Goal: Task Accomplishment & Management: Complete application form

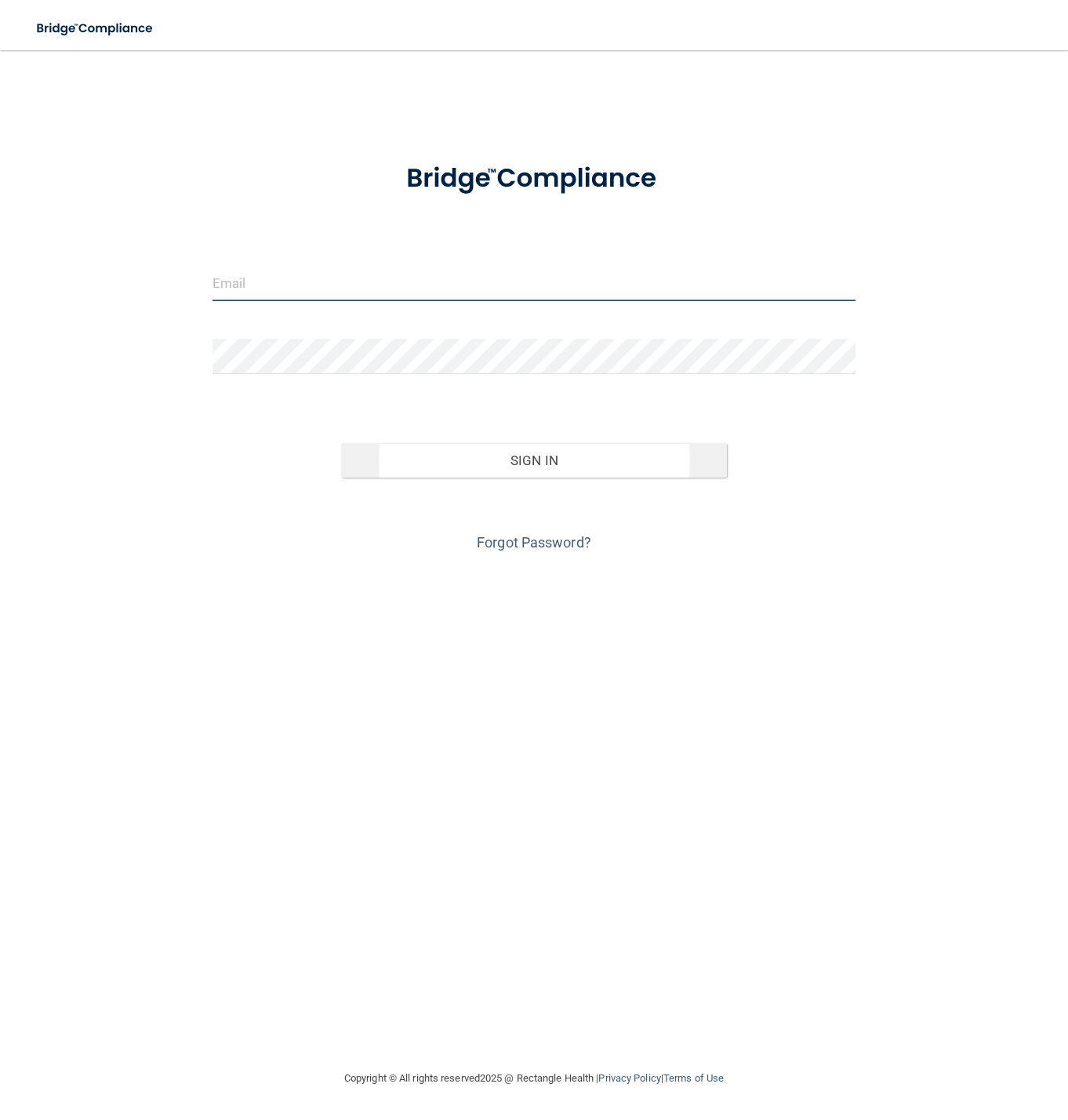
type input "[PERSON_NAME][EMAIL_ADDRESS][DOMAIN_NAME]"
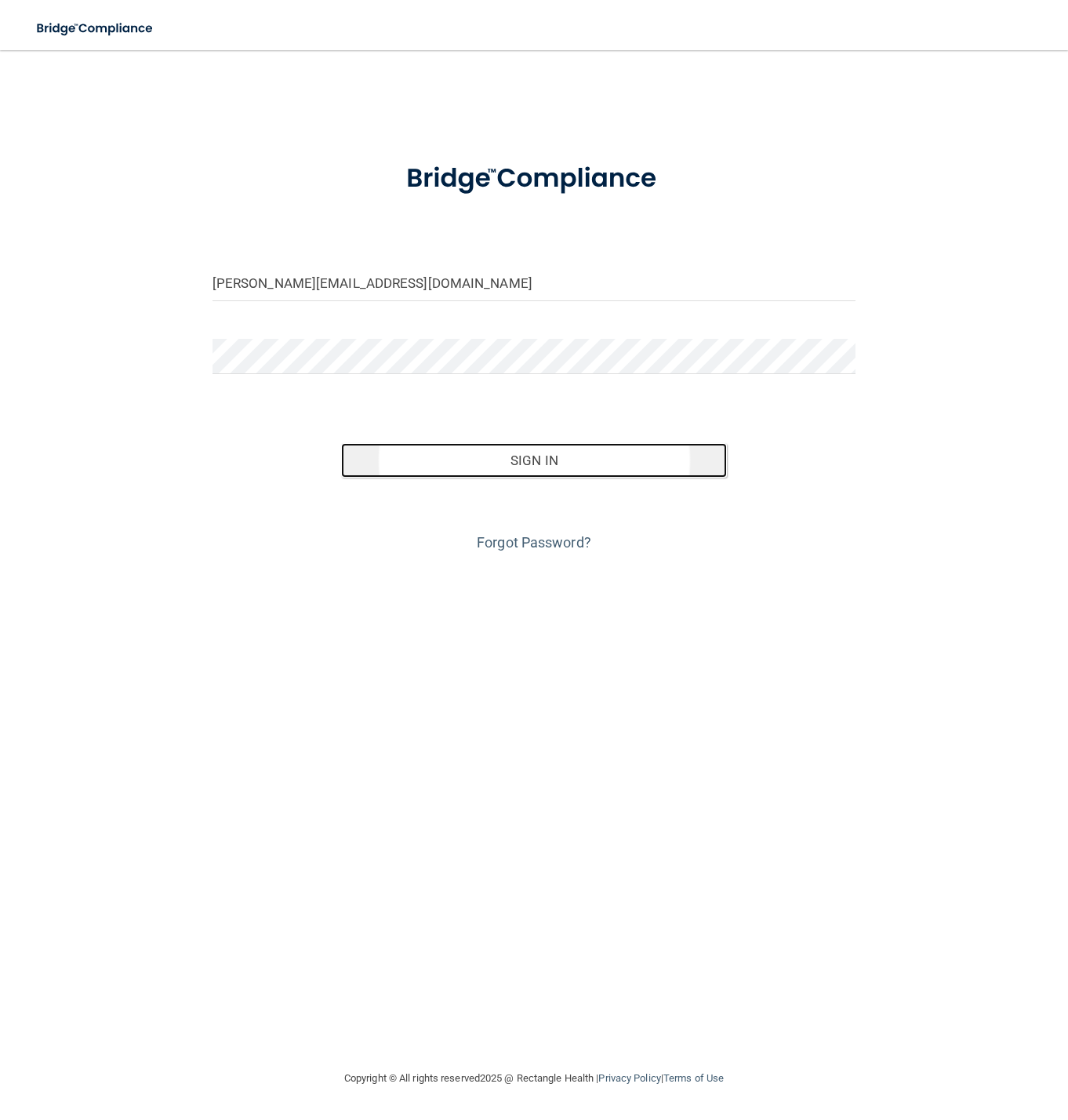
click at [526, 461] on button "Sign In" at bounding box center [534, 460] width 385 height 34
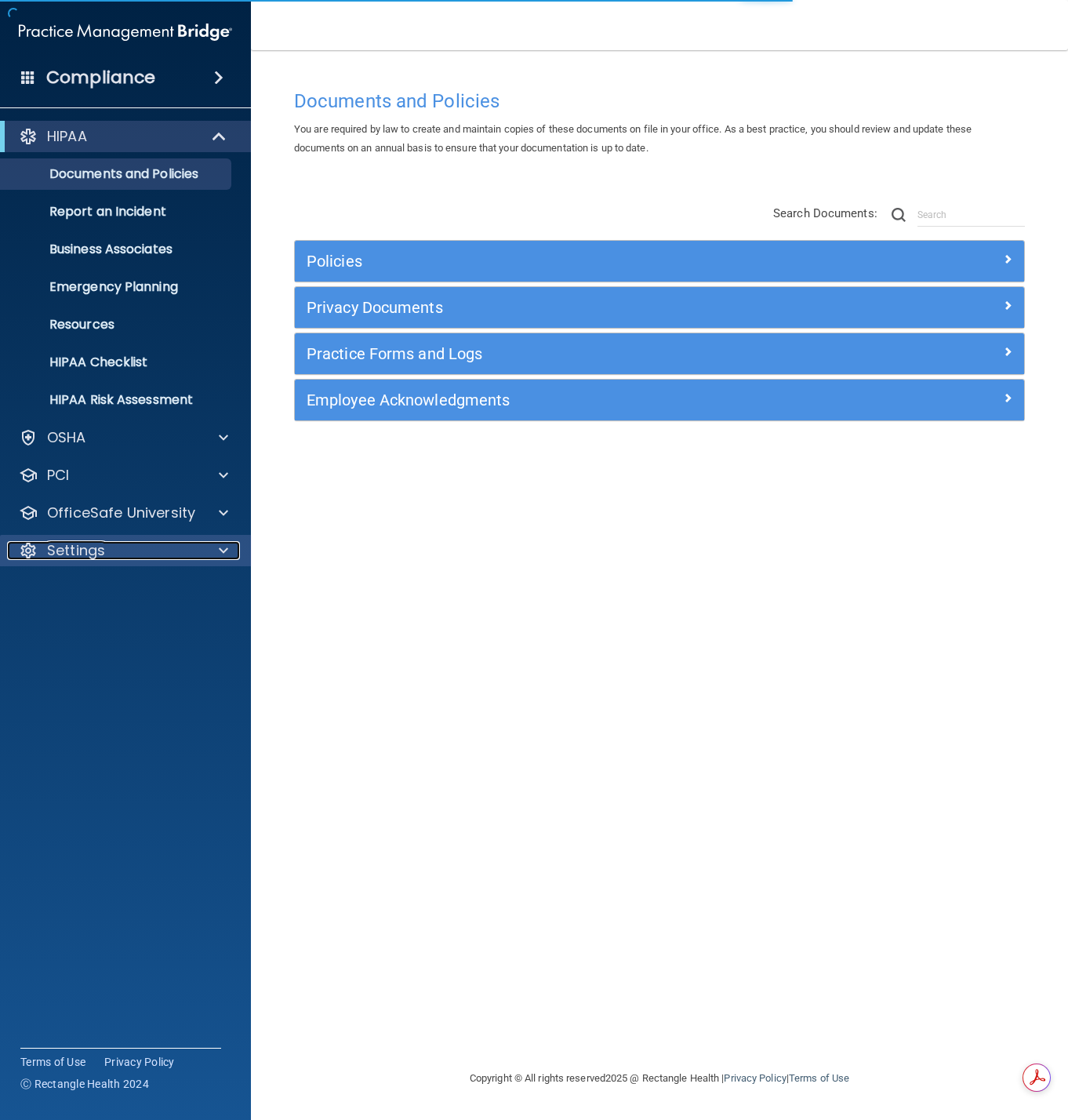
click at [66, 549] on p "Settings" at bounding box center [75, 550] width 58 height 19
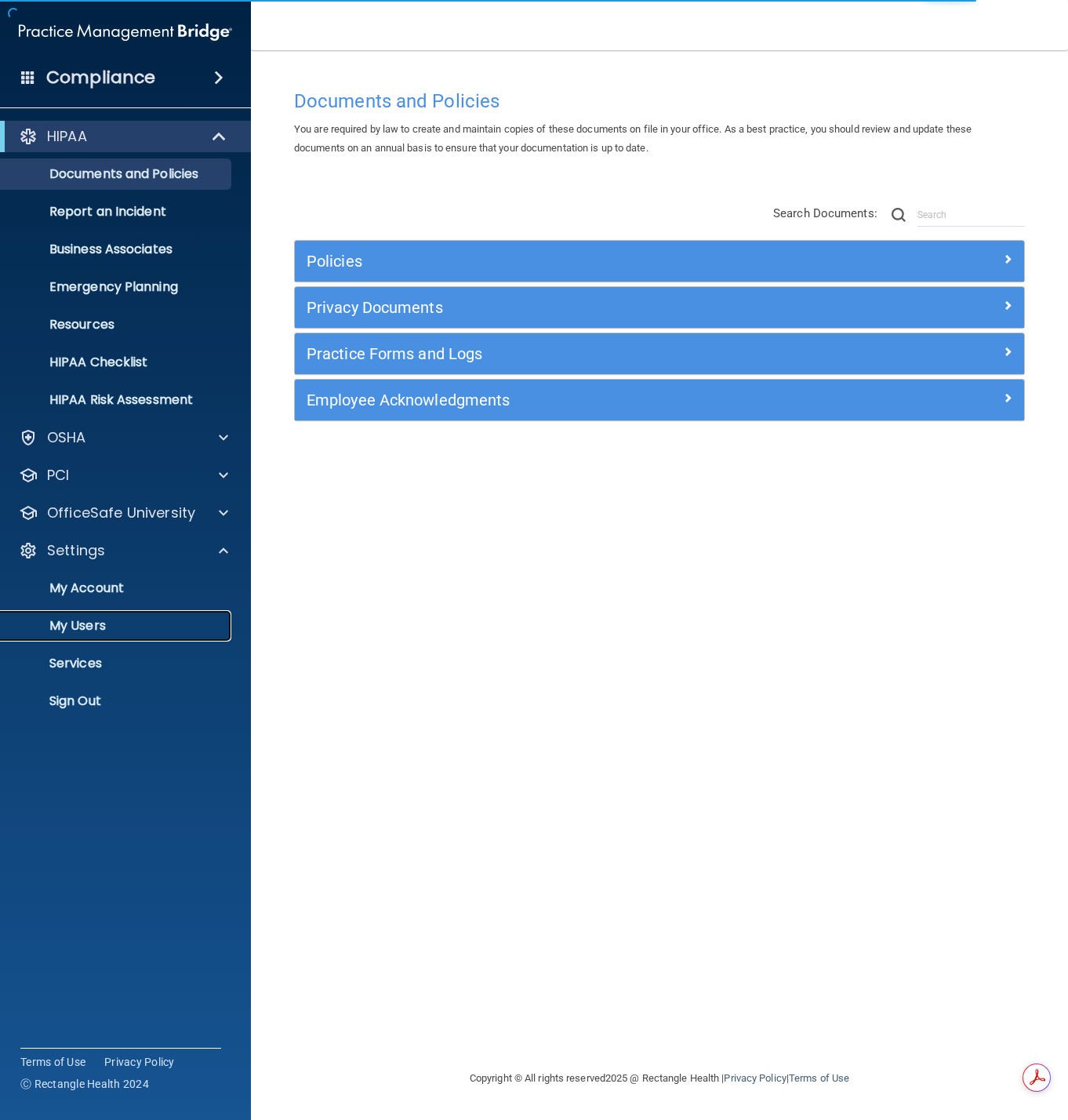
click at [71, 628] on p "My Users" at bounding box center [116, 625] width 214 height 16
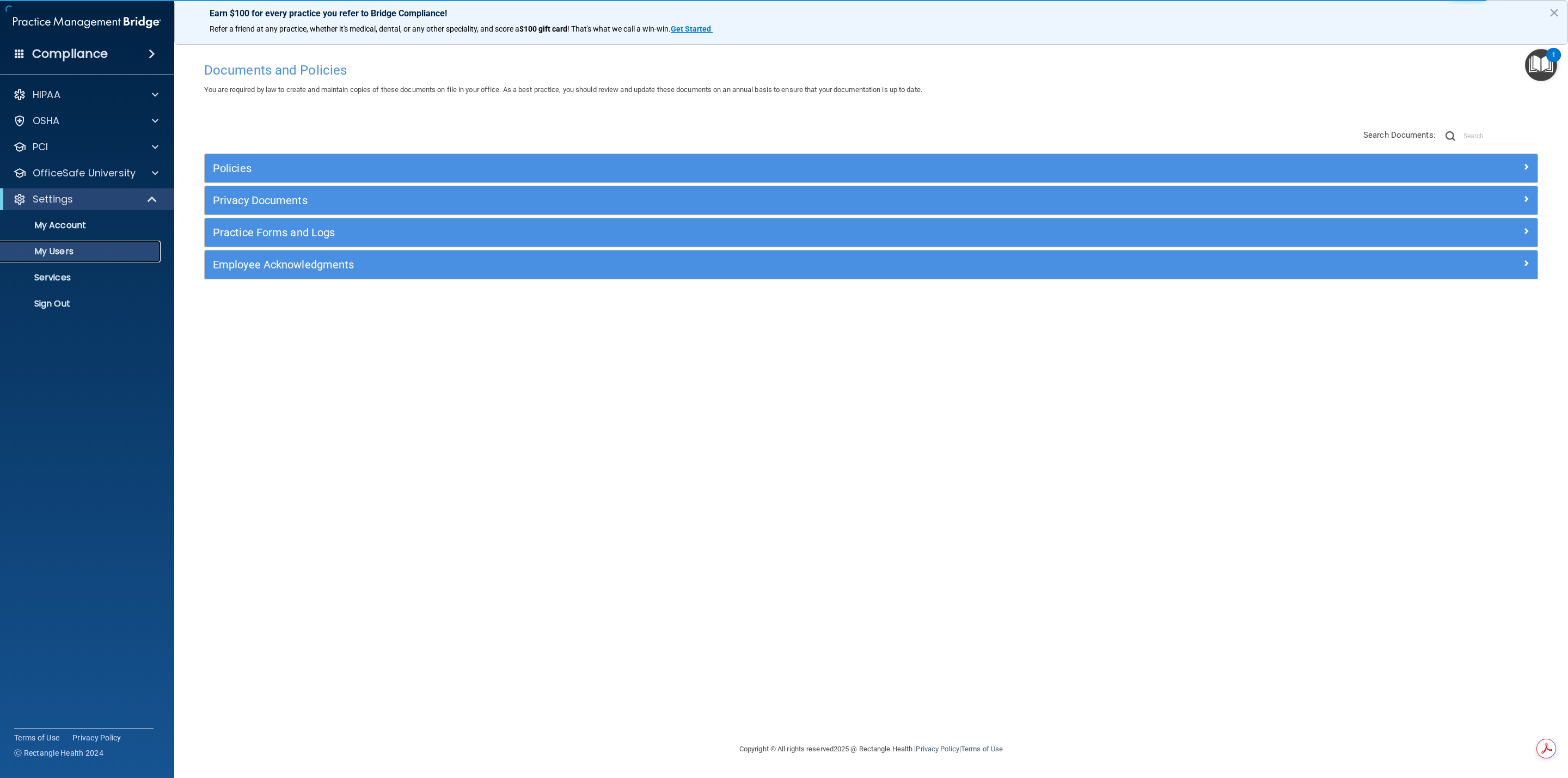
select select "20"
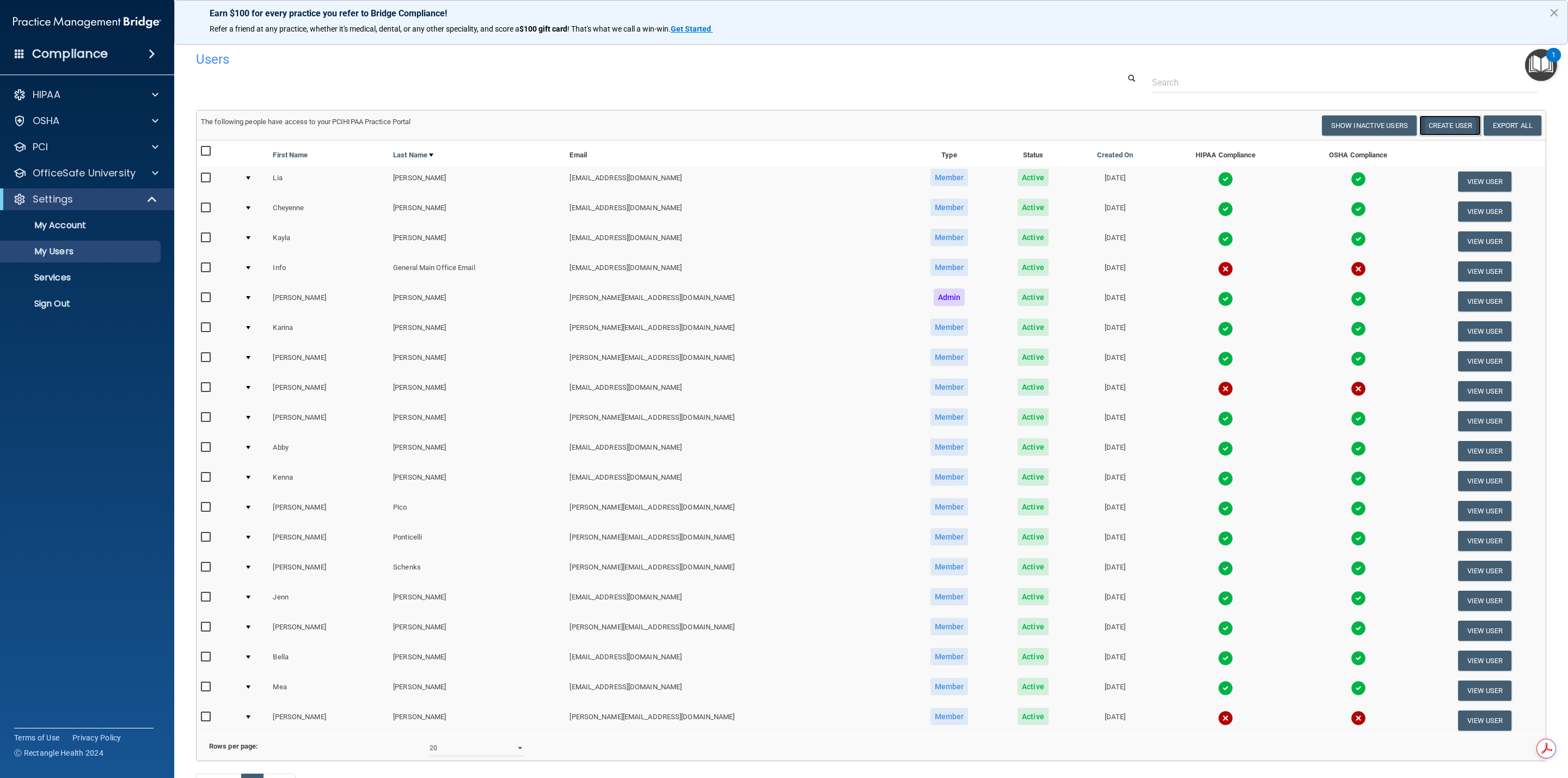
click at [741, 124] on button "Create User" at bounding box center [1450, 125] width 62 height 20
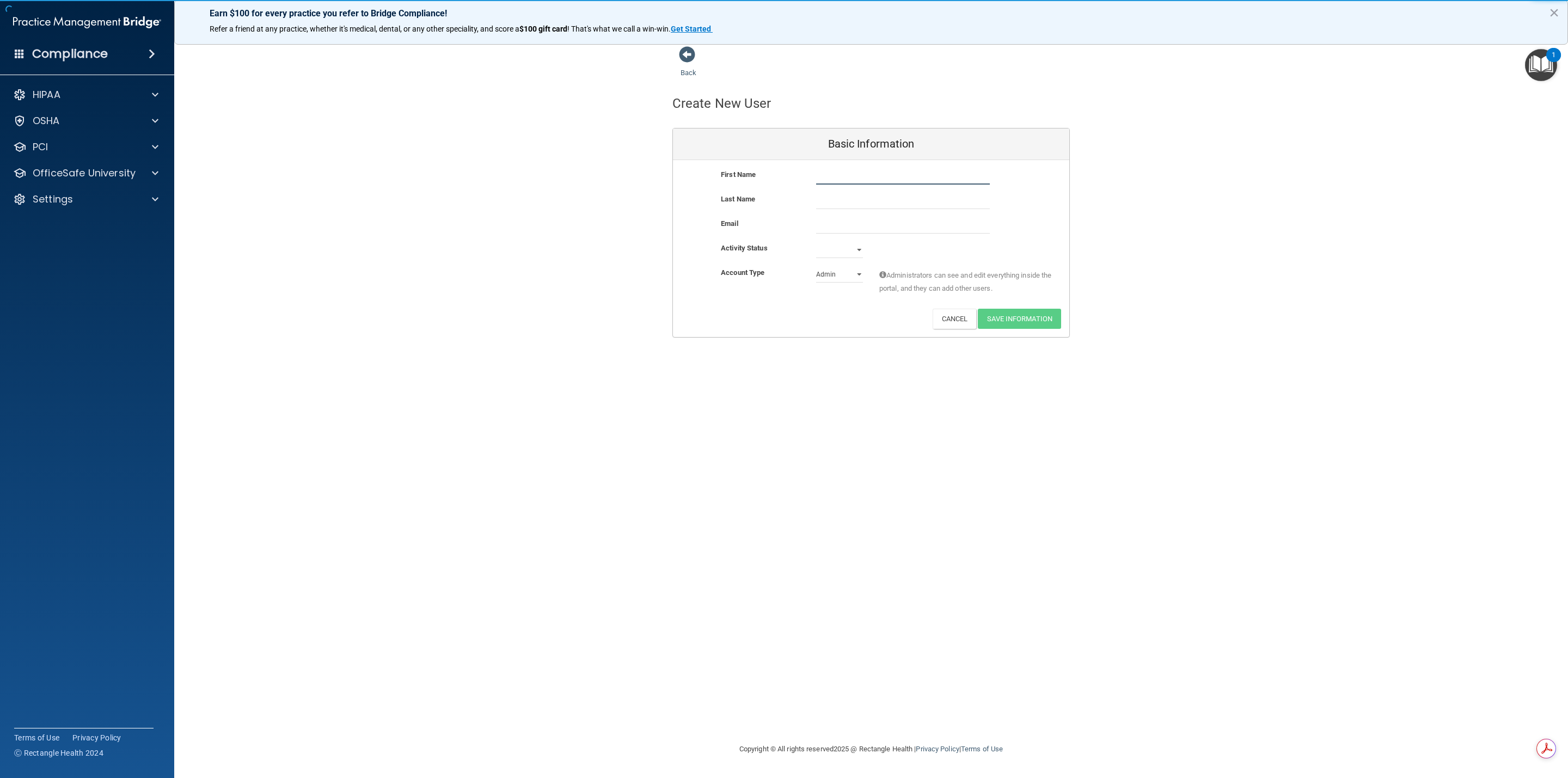
click at [741, 172] on input "text" at bounding box center [903, 176] width 173 height 16
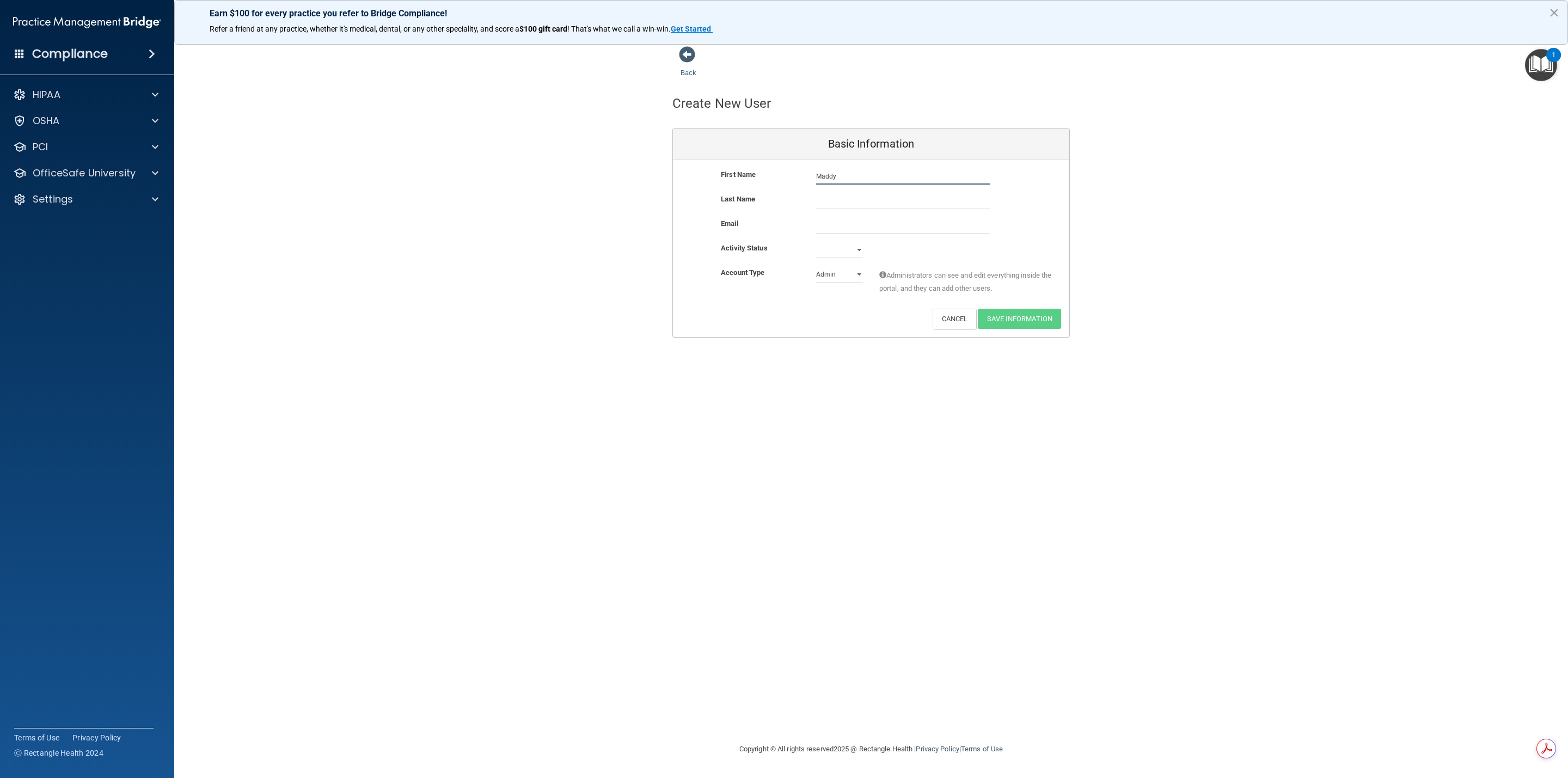
type input "Maddy"
type input "[PERSON_NAME]"
click at [741, 219] on input "email" at bounding box center [903, 225] width 173 height 16
type input "[EMAIL_ADDRESS][DOMAIN_NAME]"
click at [741, 254] on select "Active Inactive" at bounding box center [839, 250] width 47 height 16
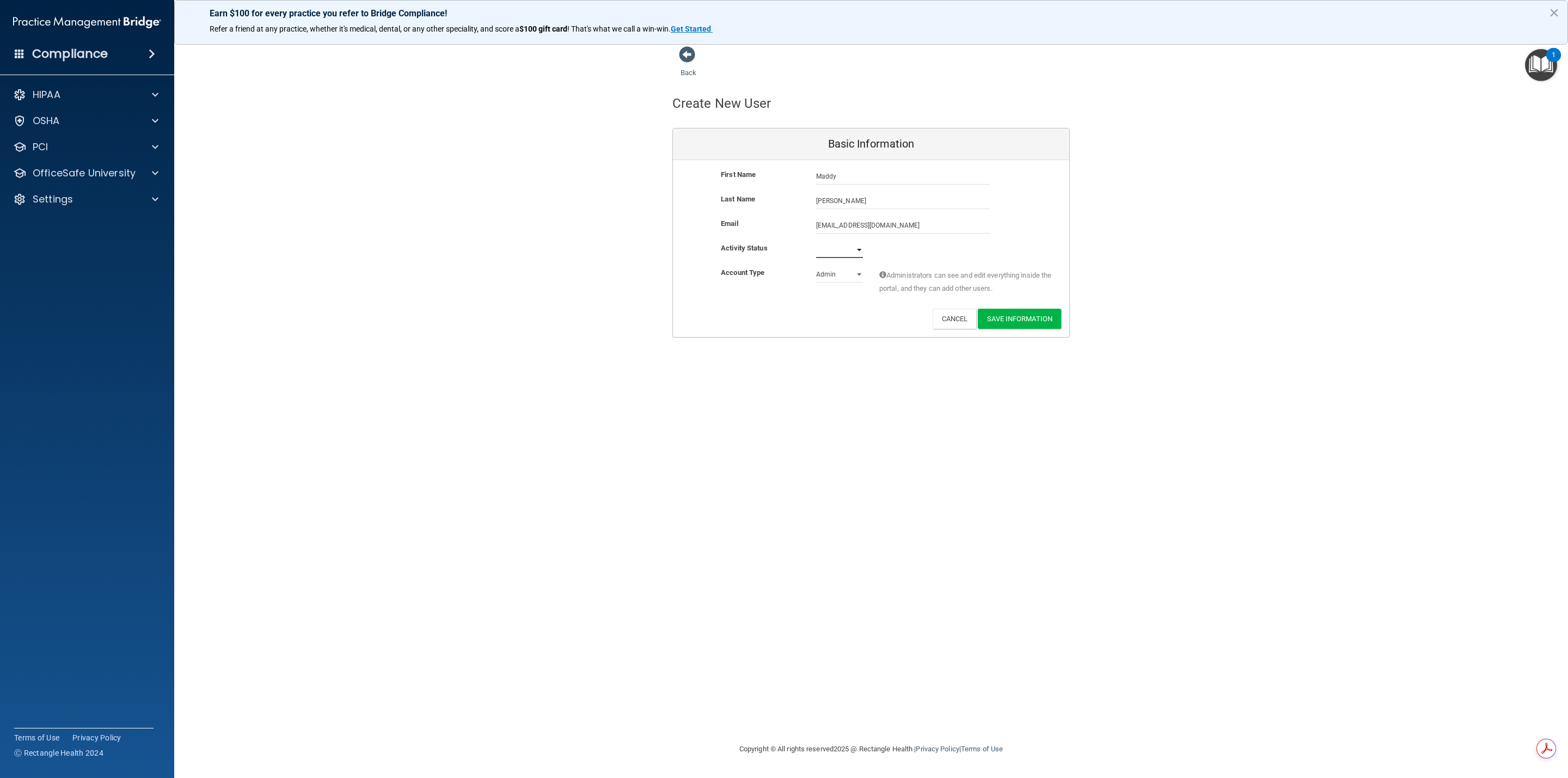
select select "active"
click at [741, 242] on select "Active Inactive" at bounding box center [839, 250] width 47 height 16
click at [741, 276] on select "Admin Member" at bounding box center [839, 274] width 47 height 16
select select "practice_member"
click at [741, 266] on select "Admin Member" at bounding box center [839, 274] width 47 height 16
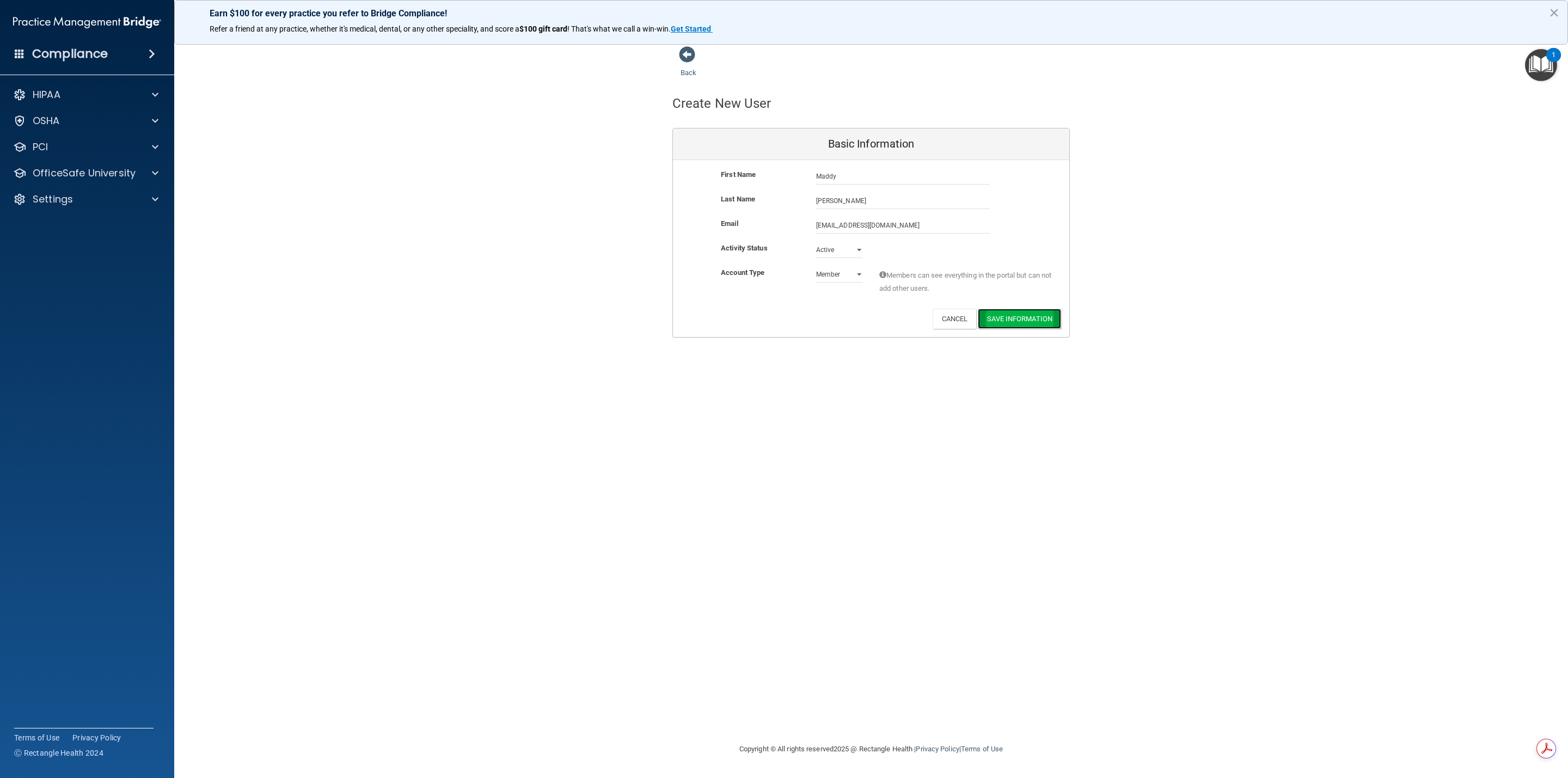
click at [741, 322] on button "Save Information" at bounding box center [1019, 319] width 83 height 20
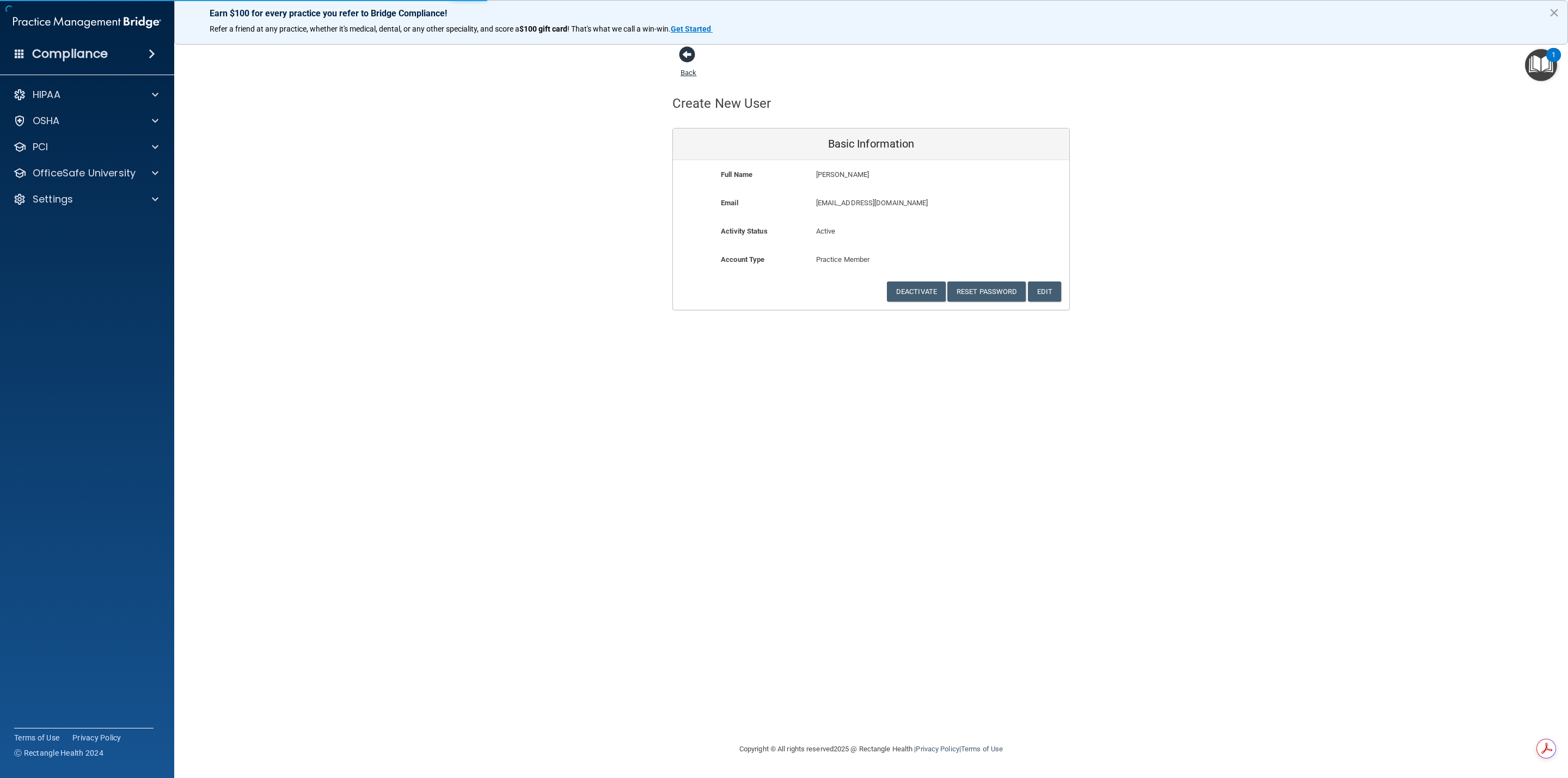
click at [690, 59] on span at bounding box center [687, 54] width 16 height 16
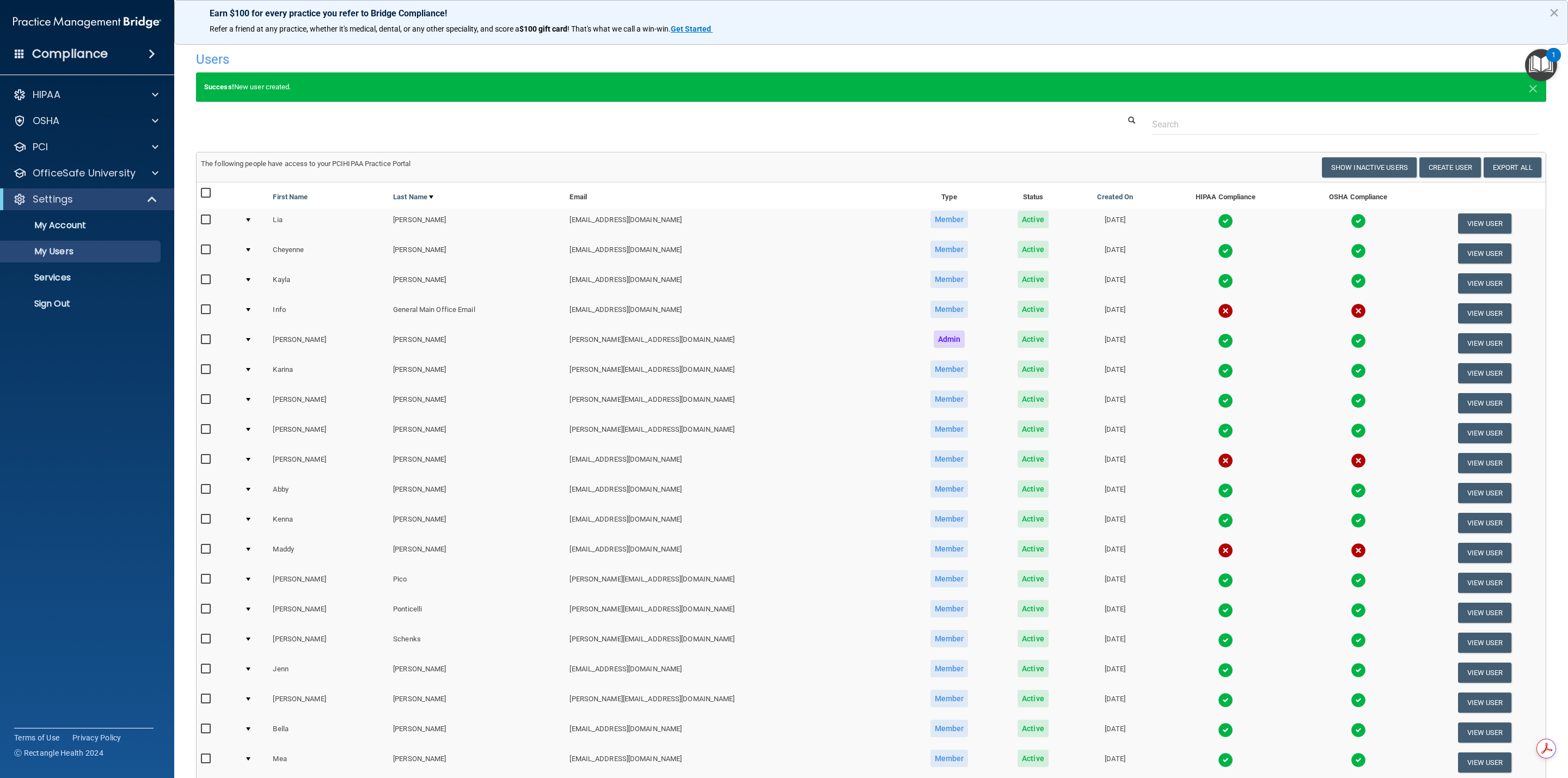
click at [204, 549] on input "checkbox" at bounding box center [207, 549] width 12 height 9
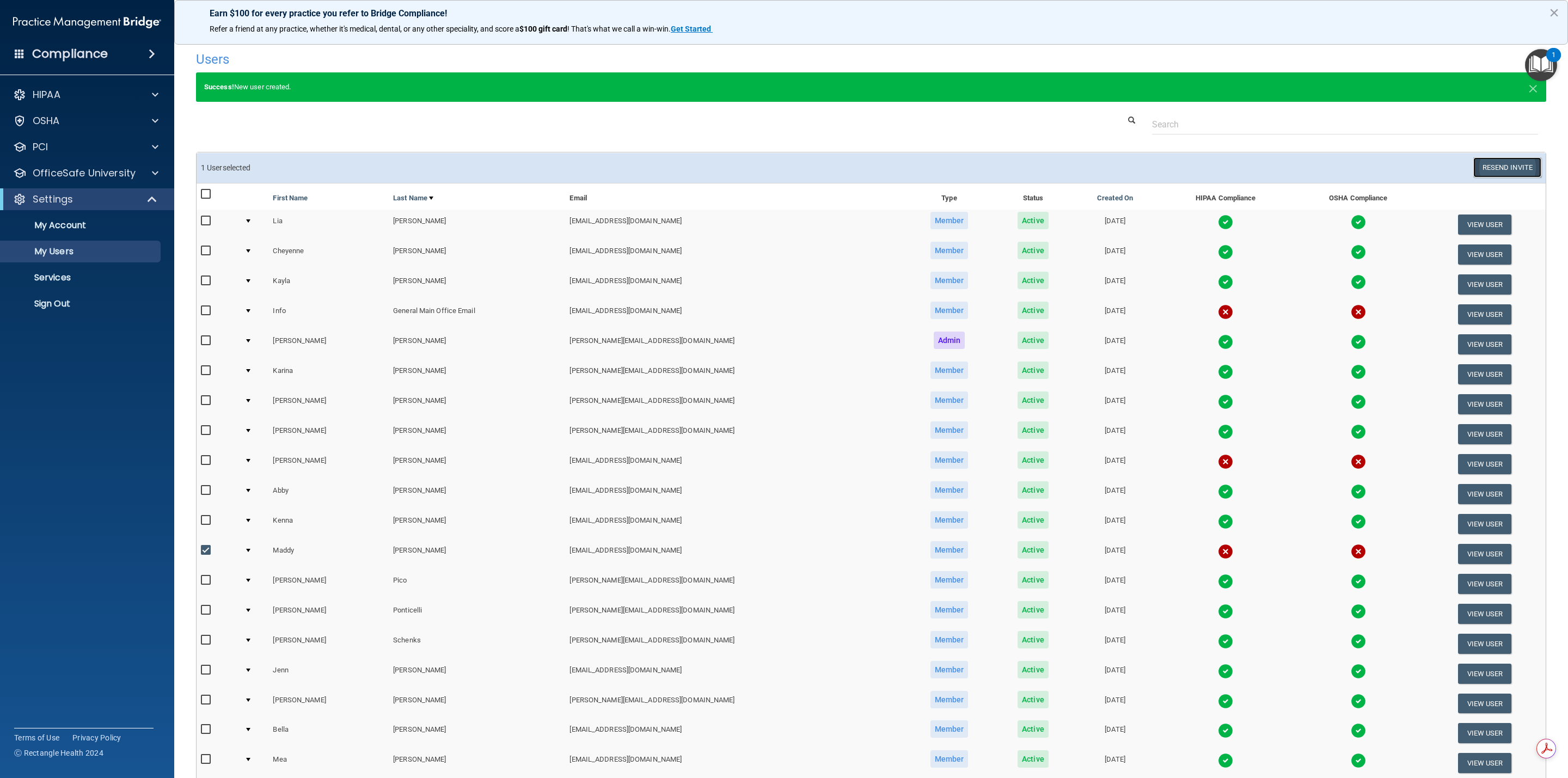
click at [741, 165] on button "Resend Invite" at bounding box center [1507, 167] width 68 height 20
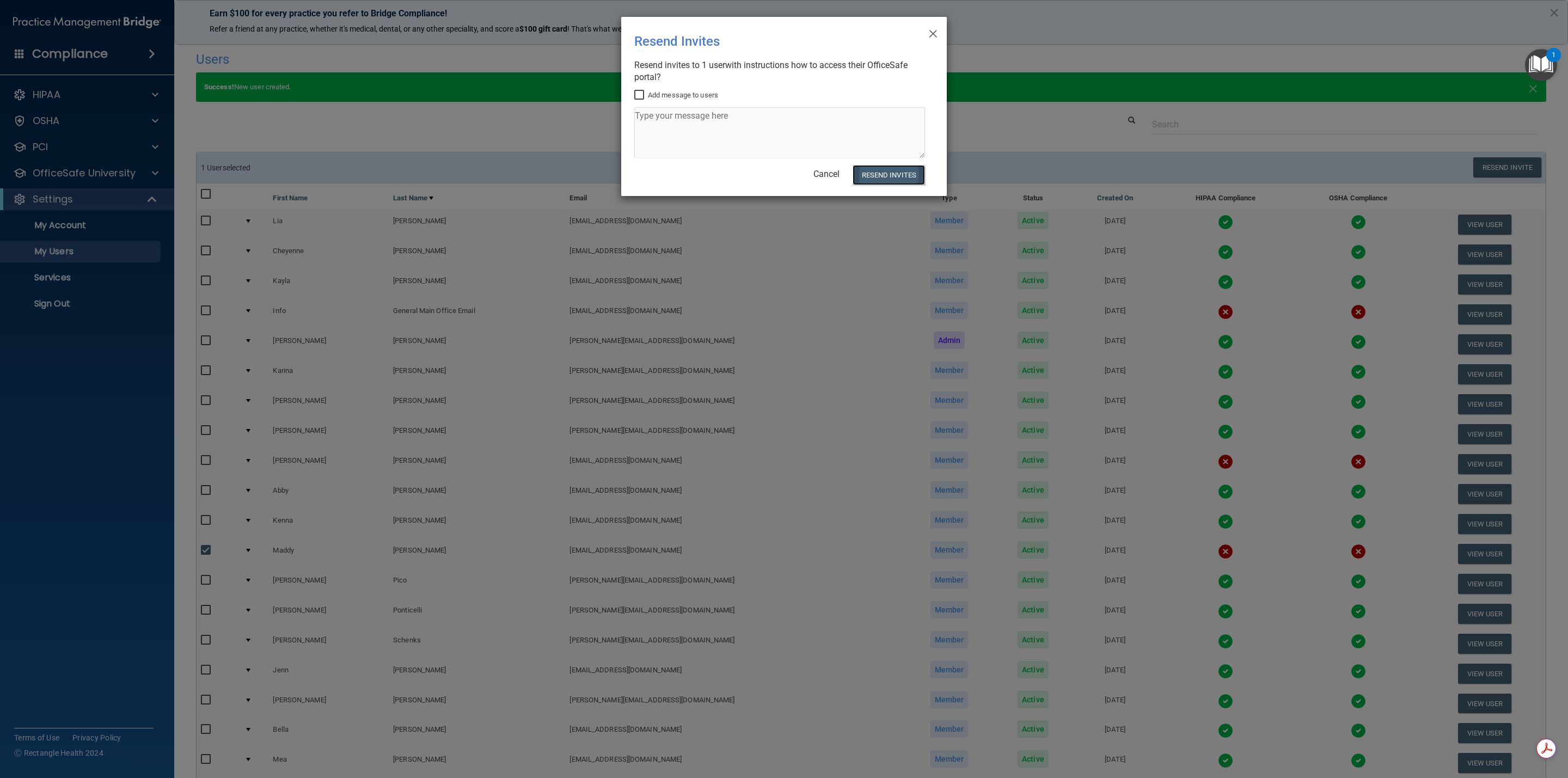
click at [741, 175] on button "Resend Invites" at bounding box center [889, 175] width 72 height 20
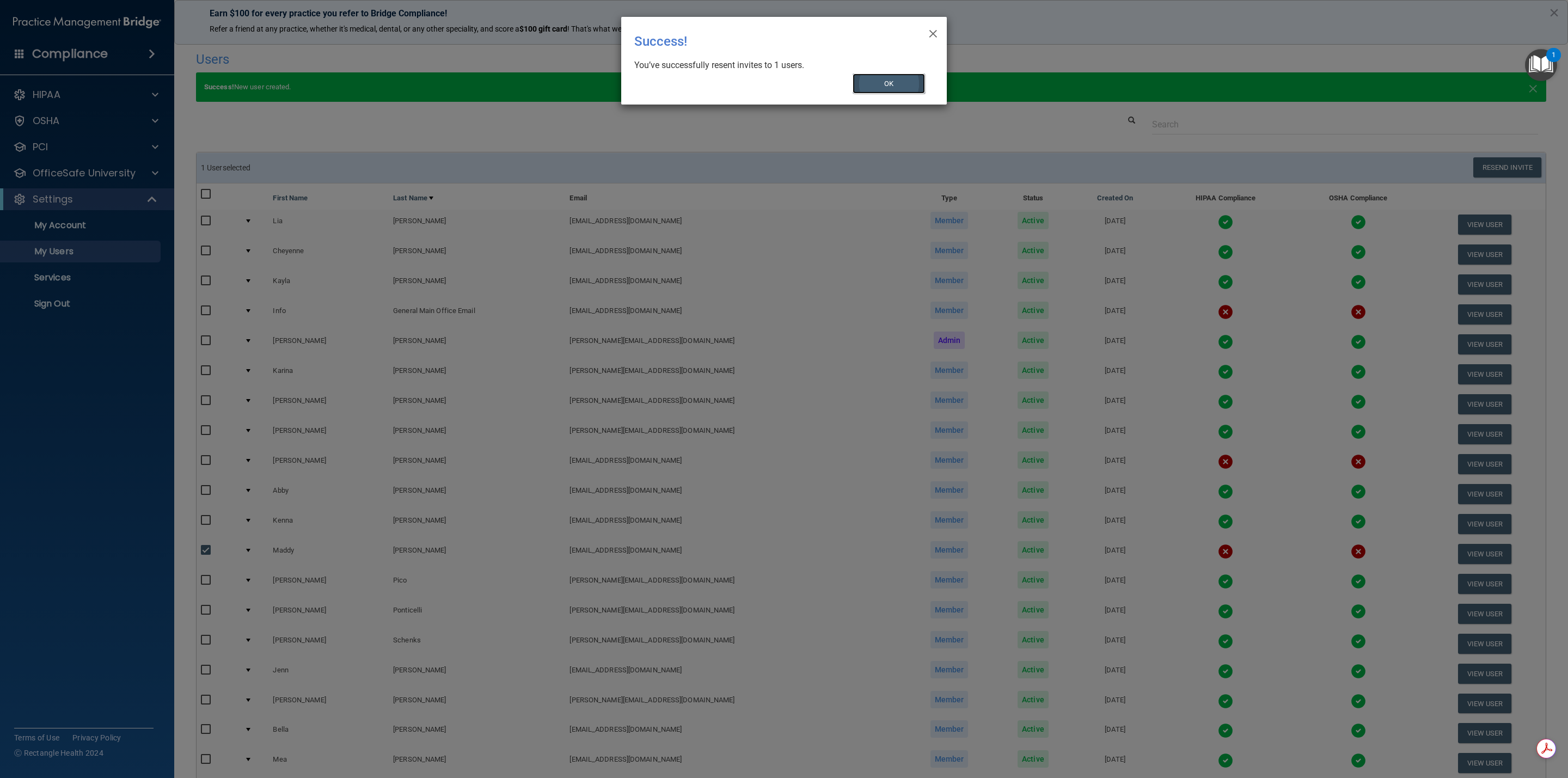
click at [741, 91] on button "OK" at bounding box center [889, 84] width 73 height 20
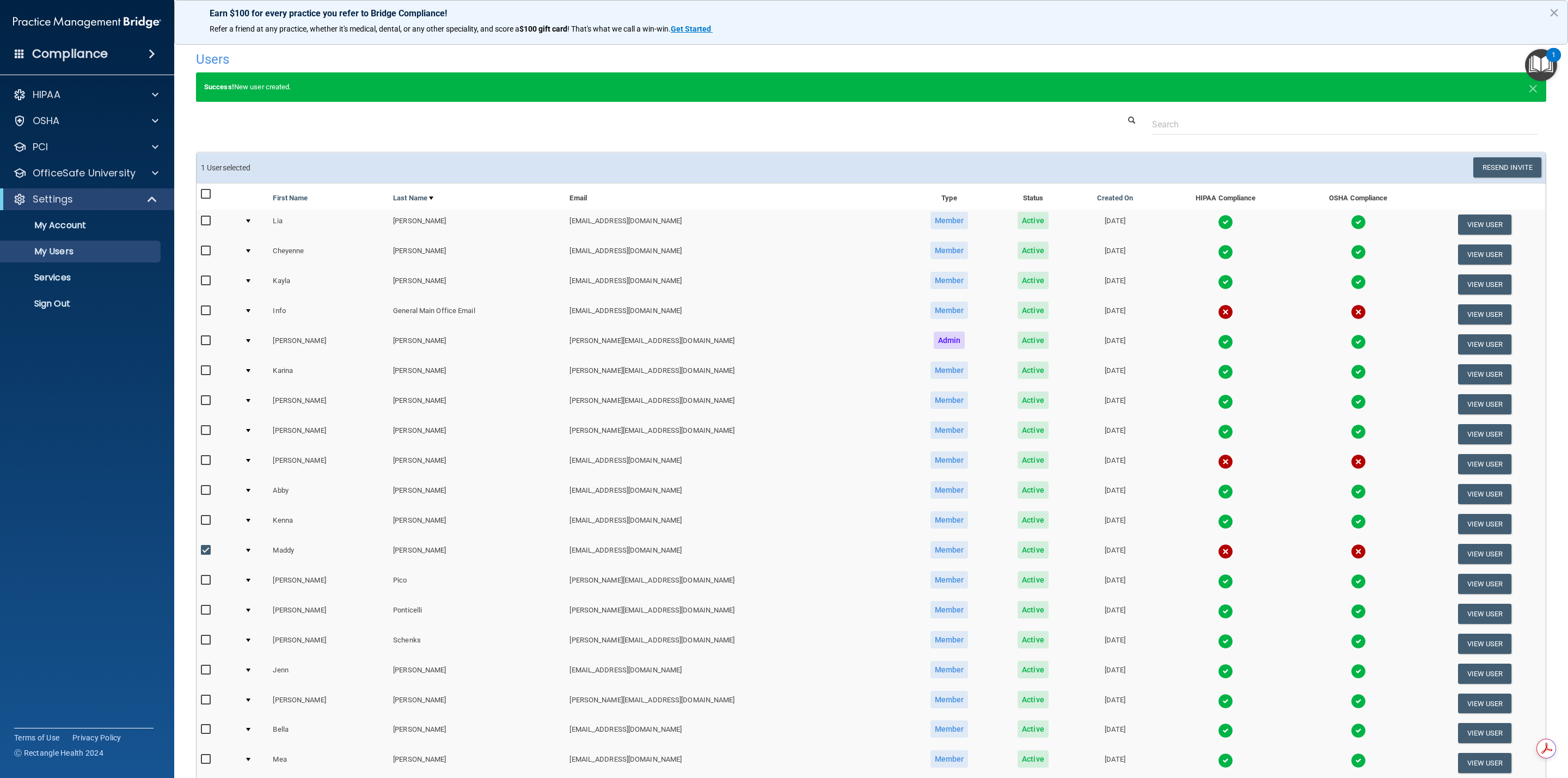
click at [201, 552] on input "checkbox" at bounding box center [207, 550] width 12 height 9
checkbox input "false"
